Goal: Task Accomplishment & Management: Complete application form

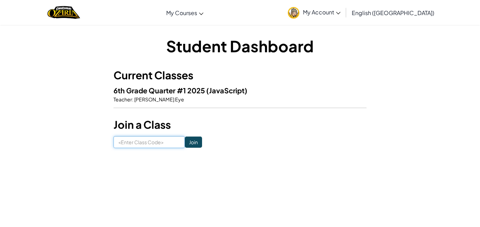
click at [151, 143] on input at bounding box center [149, 142] width 71 height 12
type input "singbellsit"
click input "Join" at bounding box center [193, 142] width 17 height 11
click at [174, 140] on input at bounding box center [149, 142] width 71 height 12
type input "SingBellSit"
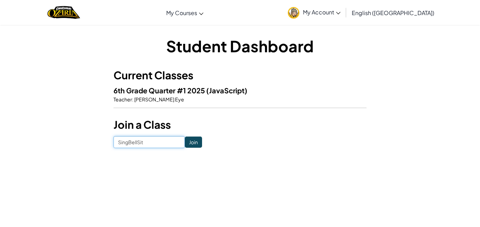
click input "Join" at bounding box center [193, 142] width 17 height 11
click at [140, 142] on input at bounding box center [149, 142] width 71 height 12
type input "SingBellSit"
click input "Join" at bounding box center [193, 142] width 17 height 11
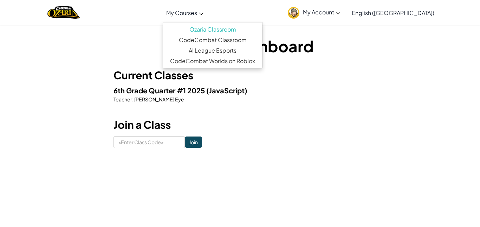
click at [197, 10] on span "My Courses" at bounding box center [181, 12] width 31 height 7
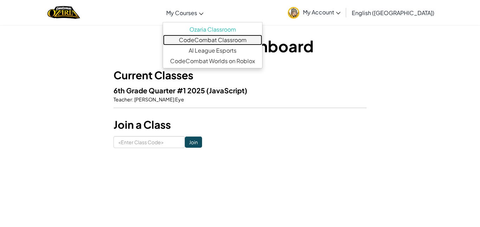
click at [223, 41] on link "CodeCombat Classroom" at bounding box center [212, 40] width 99 height 11
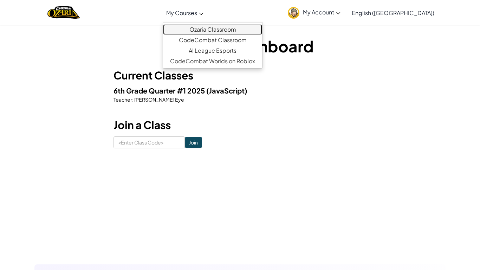
click at [221, 32] on link "Ozaria Classroom" at bounding box center [212, 29] width 99 height 11
click at [219, 32] on link "Ozaria Classroom" at bounding box center [212, 29] width 99 height 11
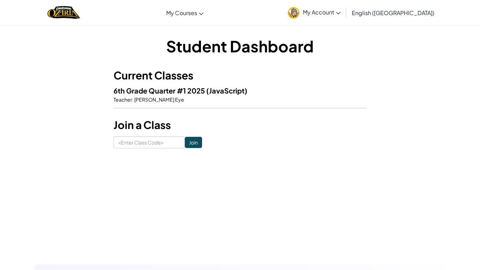
click at [134, 97] on span "[PERSON_NAME] Eye" at bounding box center [159, 99] width 51 height 6
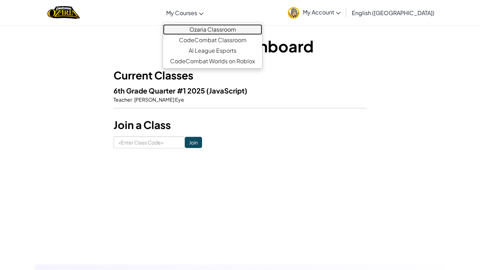
click at [227, 26] on link "Ozaria Classroom" at bounding box center [212, 29] width 99 height 11
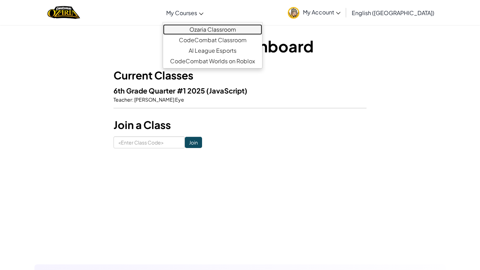
click at [218, 26] on link "Ozaria Classroom" at bounding box center [212, 29] width 99 height 11
click at [227, 32] on link "Ozaria Classroom" at bounding box center [212, 29] width 99 height 11
click at [227, 33] on link "Ozaria Classroom" at bounding box center [212, 29] width 99 height 11
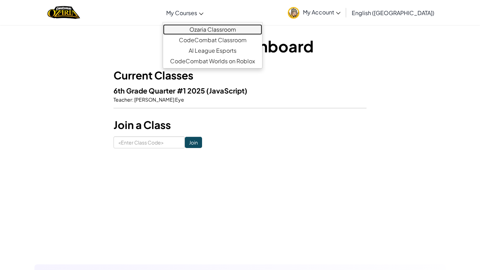
click at [221, 29] on link "Ozaria Classroom" at bounding box center [212, 29] width 99 height 11
